Goal: Task Accomplishment & Management: Manage account settings

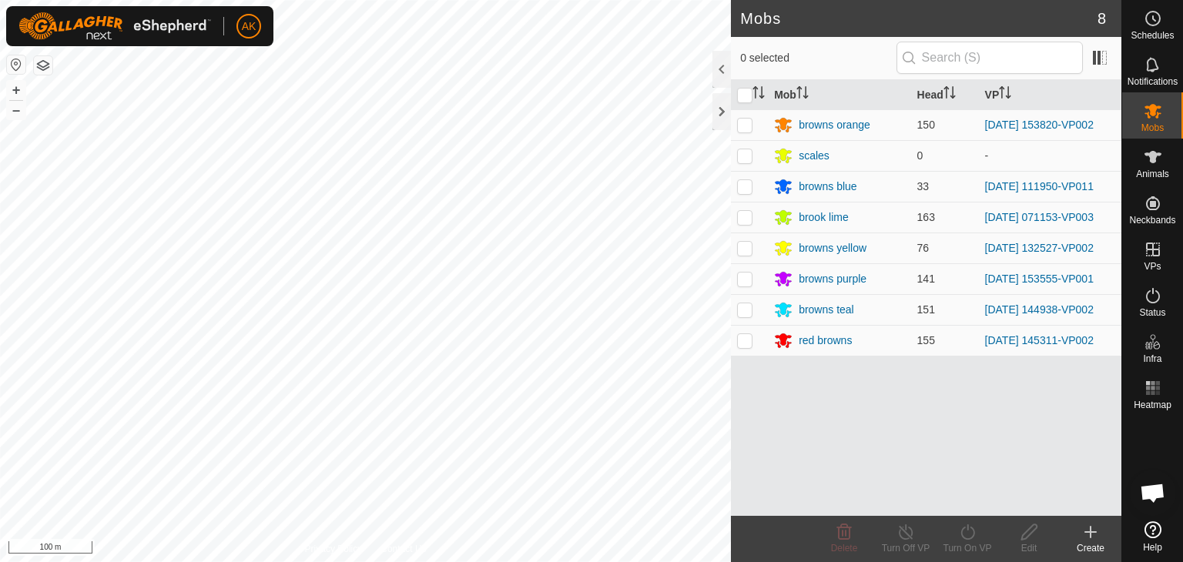
click at [47, 65] on button "button" at bounding box center [43, 65] width 18 height 18
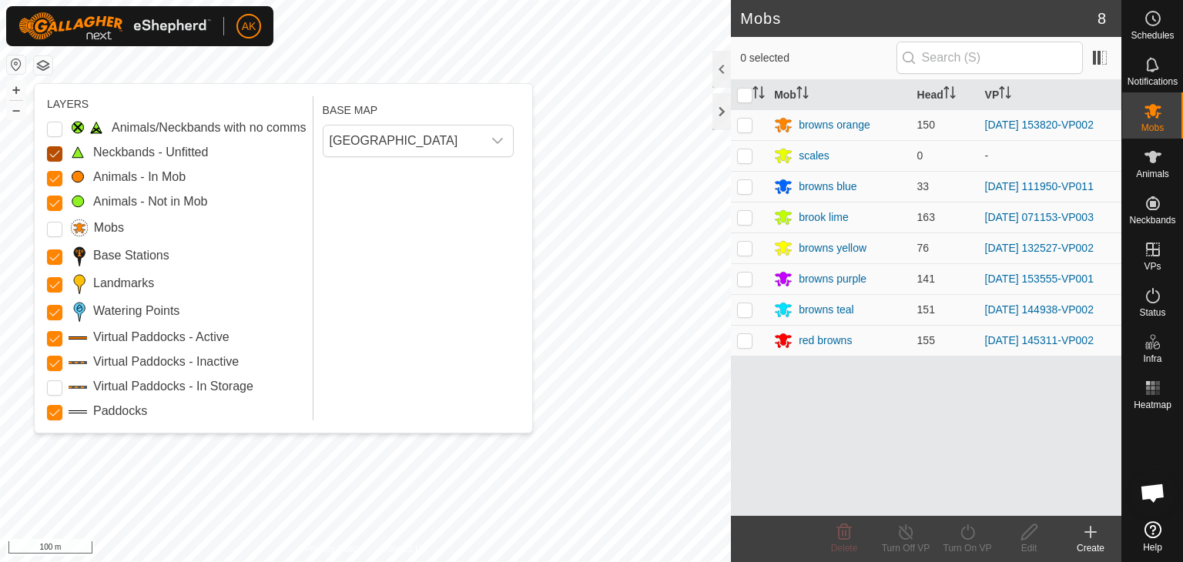
click at [56, 150] on Unfitted "Neckbands - Unfitted" at bounding box center [54, 153] width 15 height 15
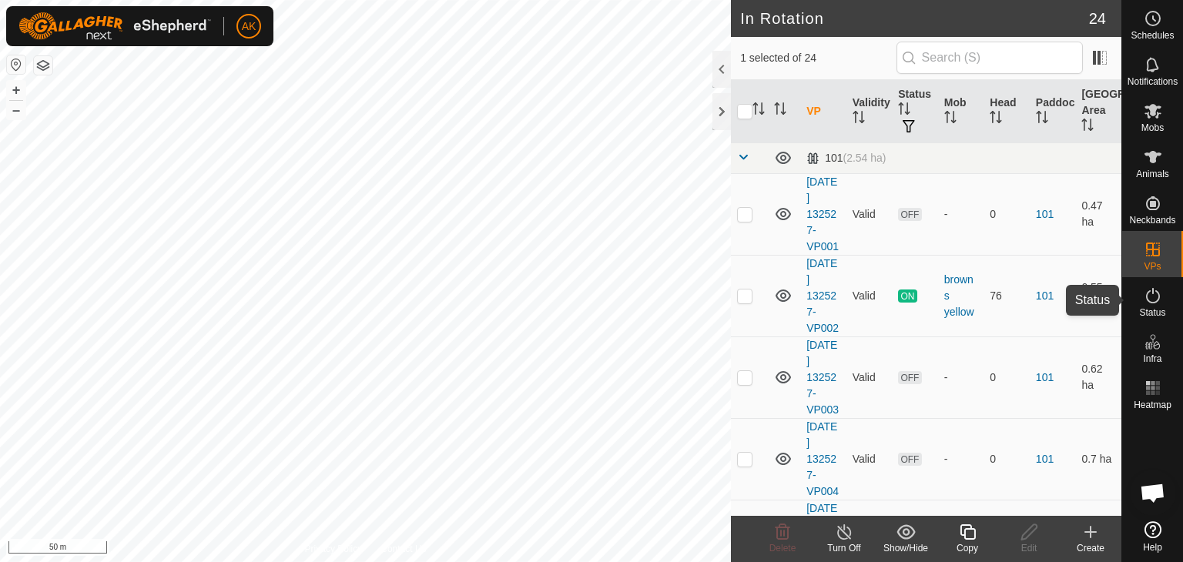
click at [1150, 300] on icon at bounding box center [1153, 296] width 18 height 18
click at [1149, 300] on icon at bounding box center [1153, 296] width 18 height 18
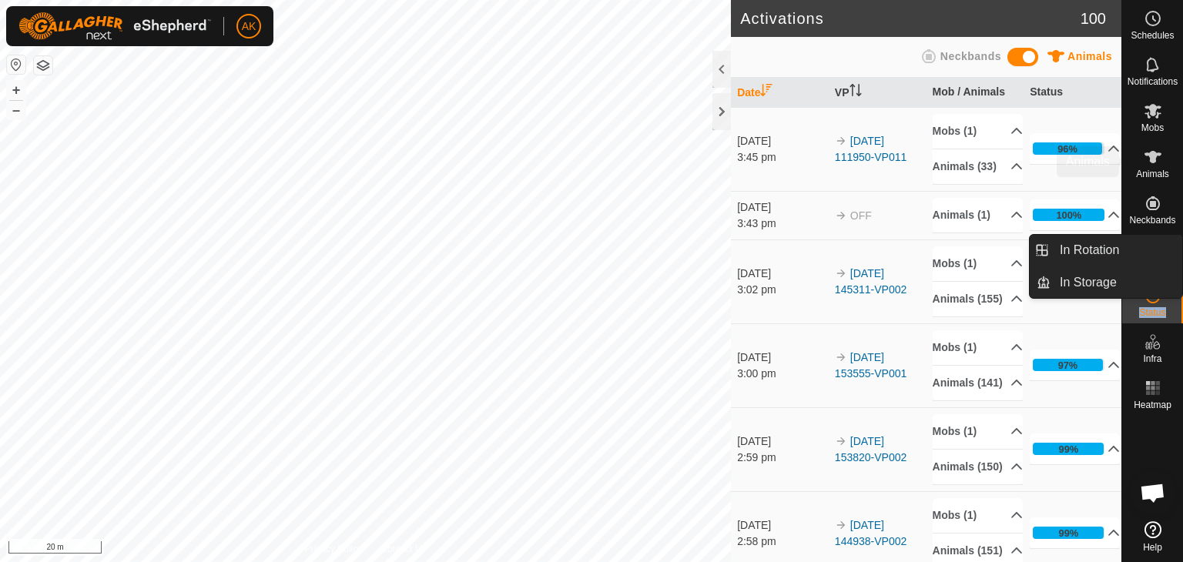
click at [1154, 161] on icon at bounding box center [1153, 157] width 17 height 12
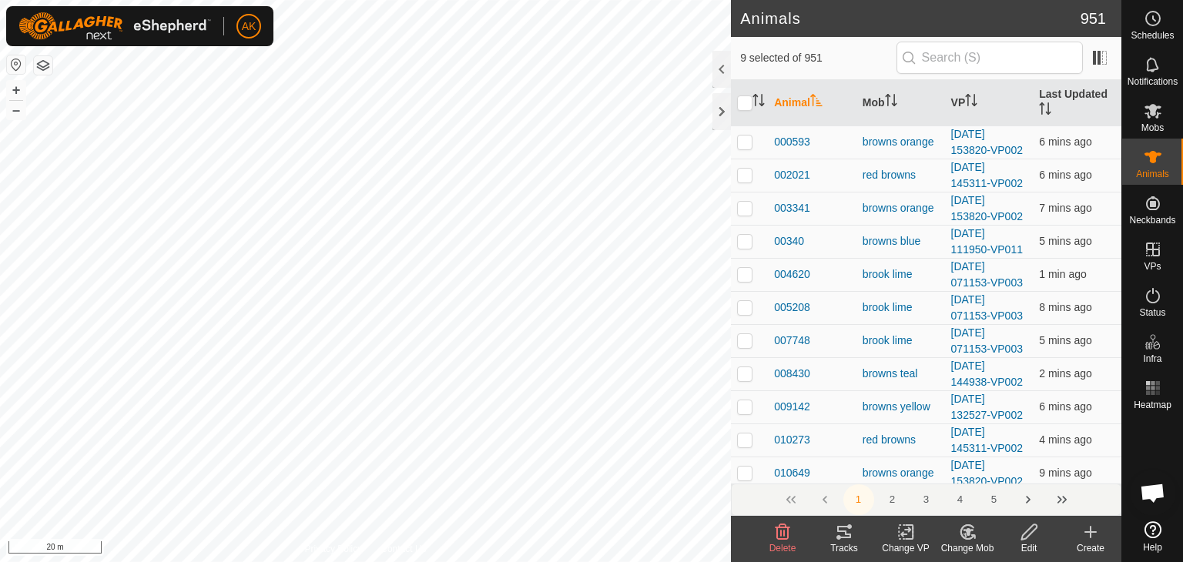
checkbox input "true"
click at [903, 528] on icon at bounding box center [906, 532] width 19 height 18
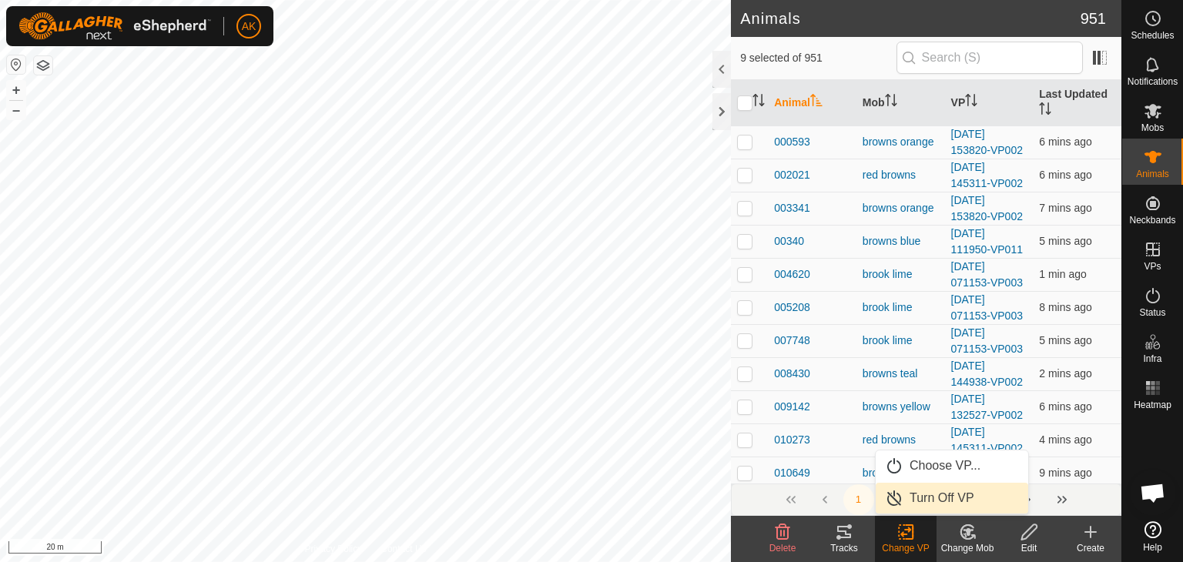
click at [931, 499] on link "Turn Off VP" at bounding box center [952, 498] width 153 height 31
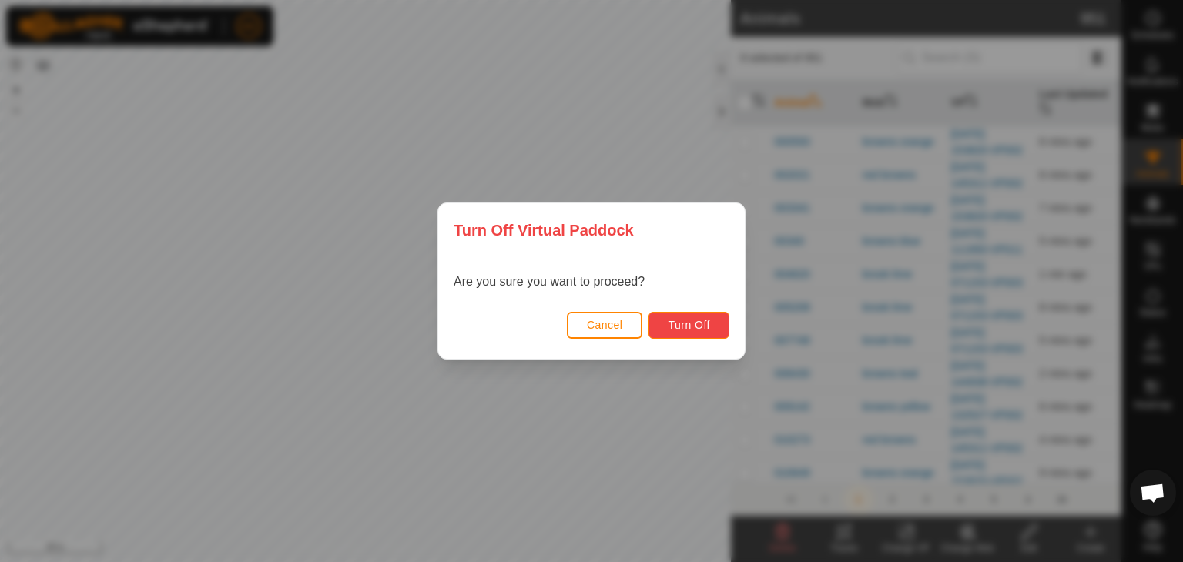
click at [687, 324] on span "Turn Off" at bounding box center [689, 325] width 42 height 12
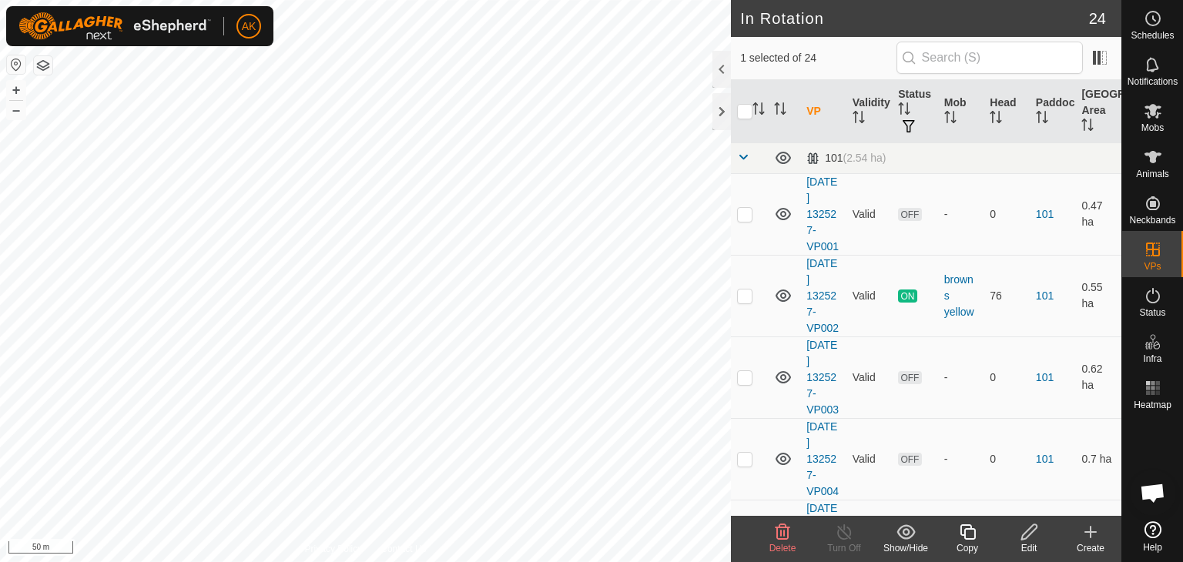
click at [780, 532] on icon at bounding box center [782, 532] width 18 height 18
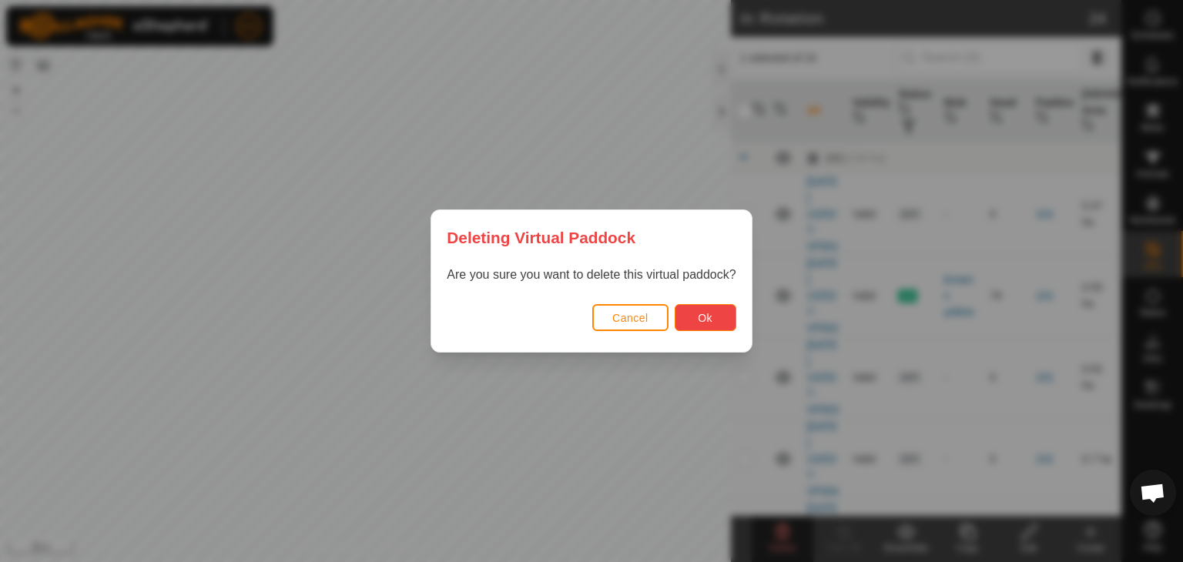
click at [711, 320] on span "Ok" at bounding box center [705, 318] width 15 height 12
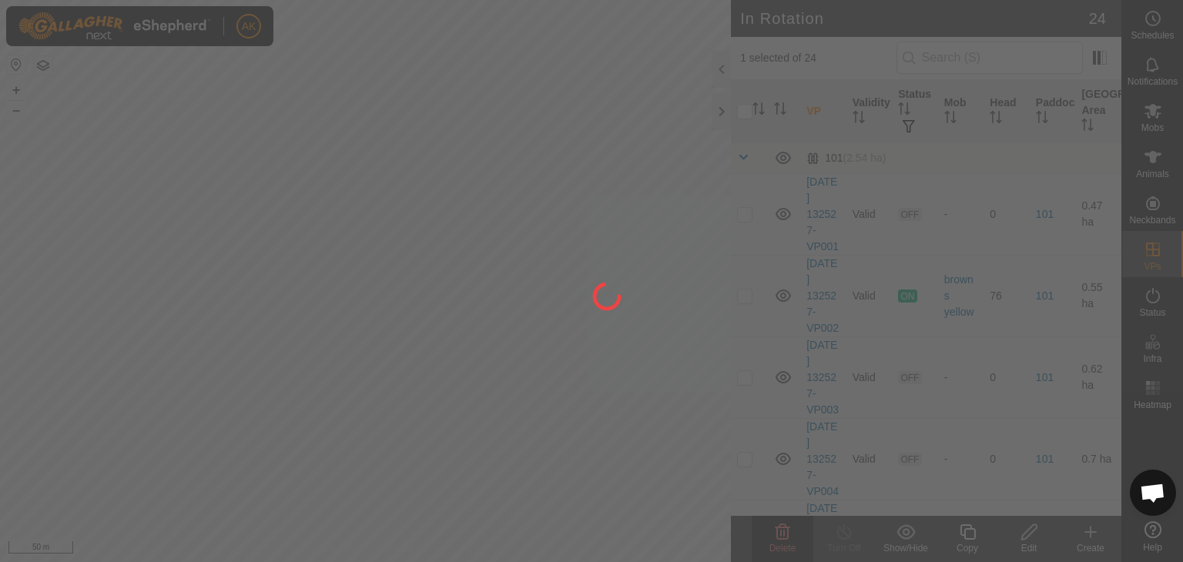
checkbox input "false"
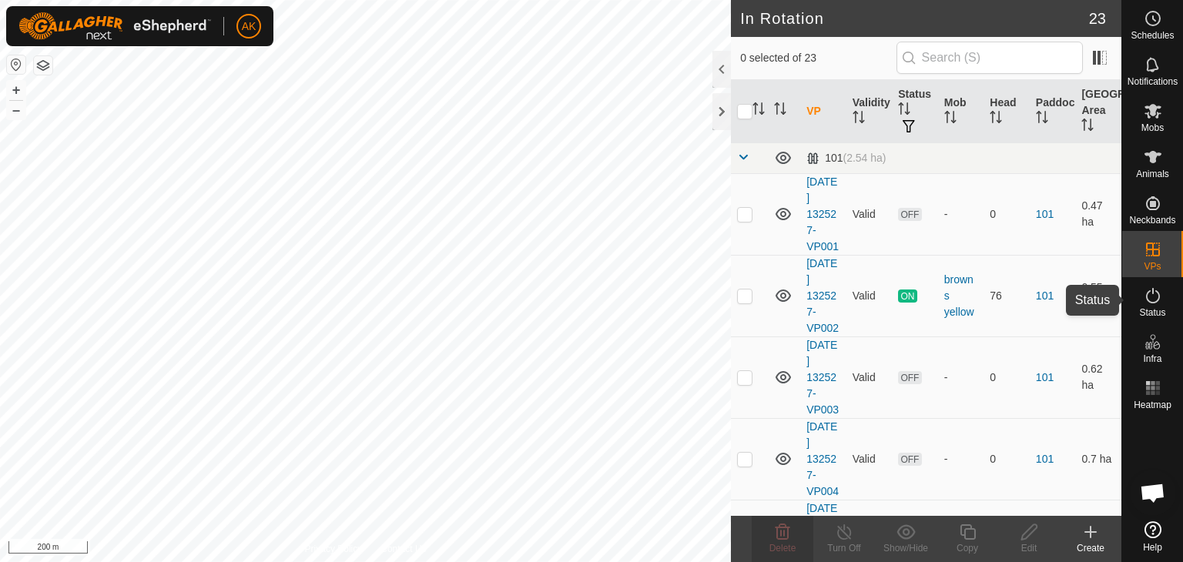
drag, startPoint x: 1152, startPoint y: 303, endPoint x: 1139, endPoint y: 287, distance: 20.2
click at [1152, 303] on icon at bounding box center [1153, 295] width 14 height 15
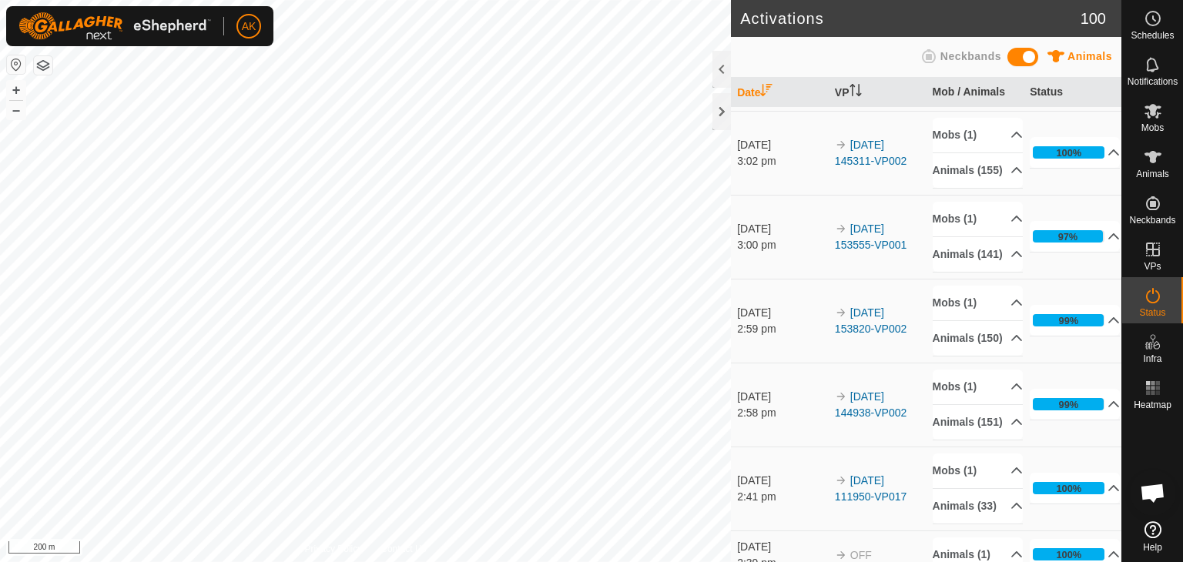
scroll to position [154, 0]
